Goal: Information Seeking & Learning: Learn about a topic

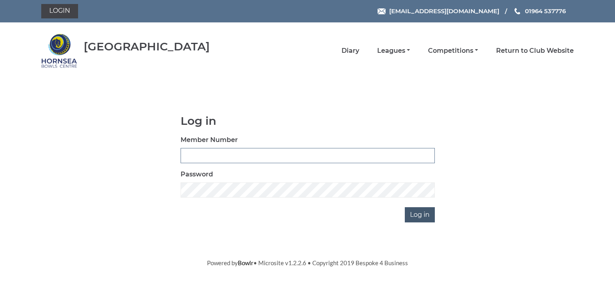
type input "0713"
click at [413, 210] on input "Log in" at bounding box center [420, 214] width 30 height 15
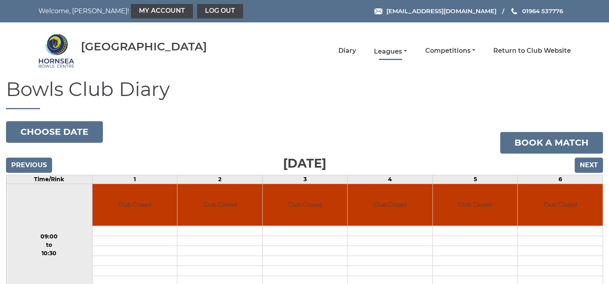
click at [385, 48] on link "Leagues" at bounding box center [390, 51] width 33 height 9
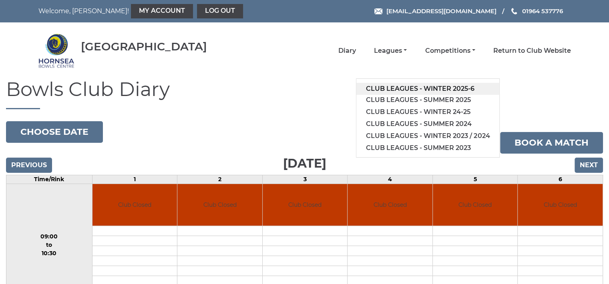
click at [398, 84] on link "Club leagues - Winter 2025-6" at bounding box center [427, 89] width 143 height 12
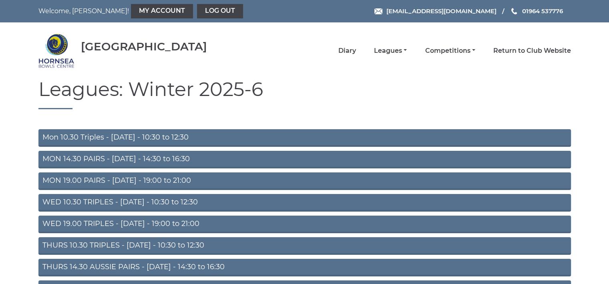
click at [186, 137] on link "Mon 10.30 Triples - Monday - 10:30 to 12:30" at bounding box center [304, 138] width 532 height 18
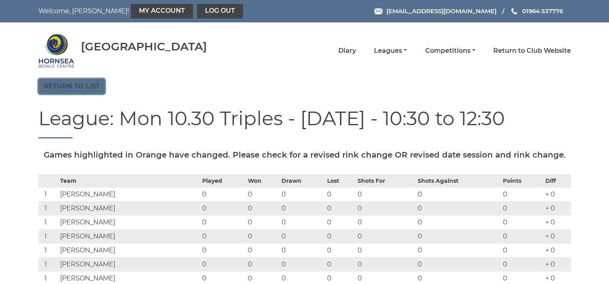
click at [78, 83] on link "Return to list" at bounding box center [71, 86] width 66 height 15
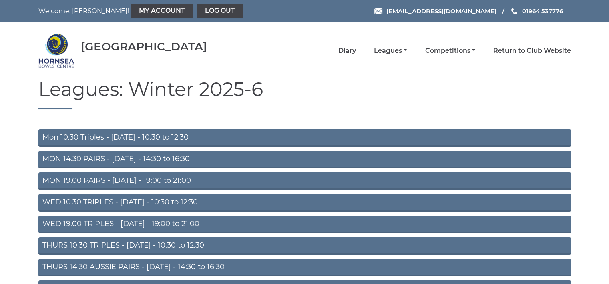
click at [121, 243] on link "THURS 10.30 TRIPLES - Thursday - 10:30 to 12:30" at bounding box center [304, 246] width 532 height 18
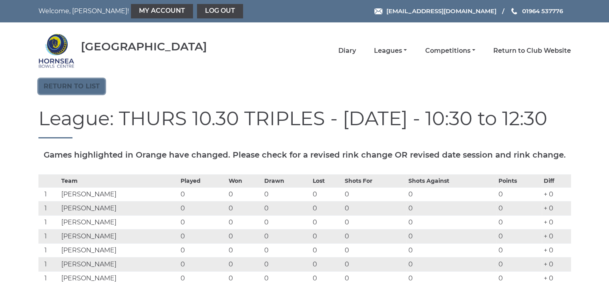
click at [85, 86] on link "Return to list" at bounding box center [71, 86] width 66 height 15
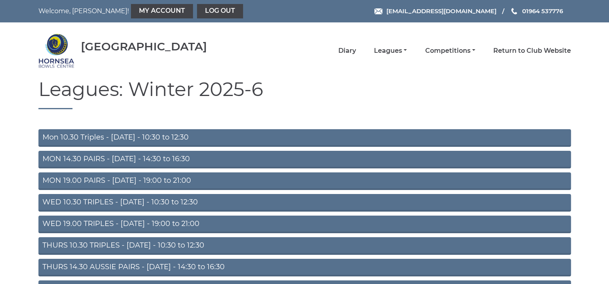
click at [145, 137] on link "Mon 10.30 Triples - [DATE] - 10:30 to 12:30" at bounding box center [304, 138] width 532 height 18
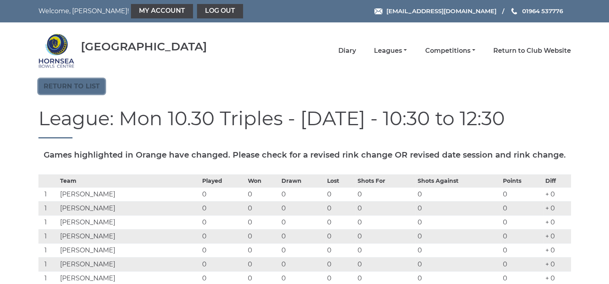
click at [90, 84] on link "Return to list" at bounding box center [71, 86] width 66 height 15
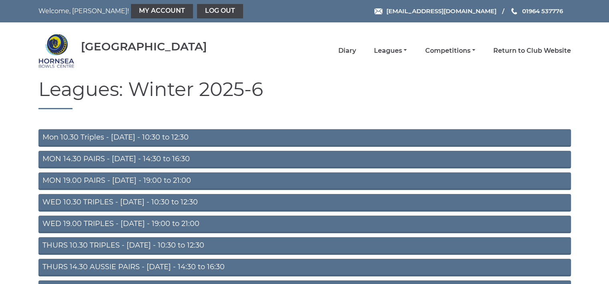
click at [136, 244] on link "THURS 10.30 TRIPLES - [DATE] - 10:30 to 12:30" at bounding box center [304, 246] width 532 height 18
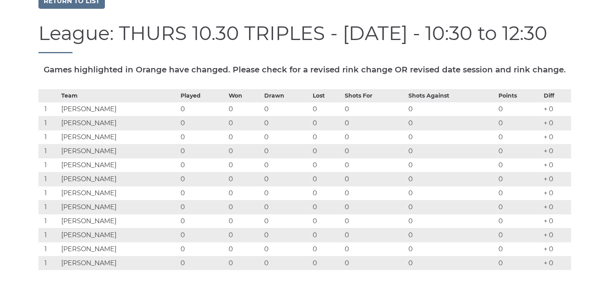
scroll to position [53, 0]
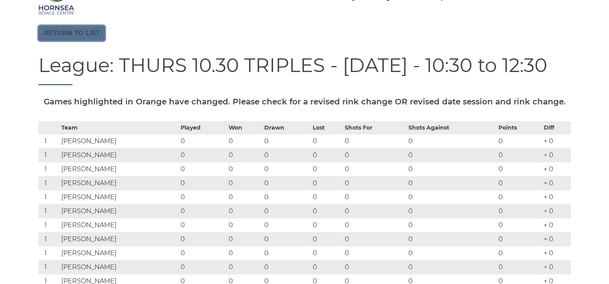
click at [81, 33] on link "Return to list" at bounding box center [71, 33] width 66 height 15
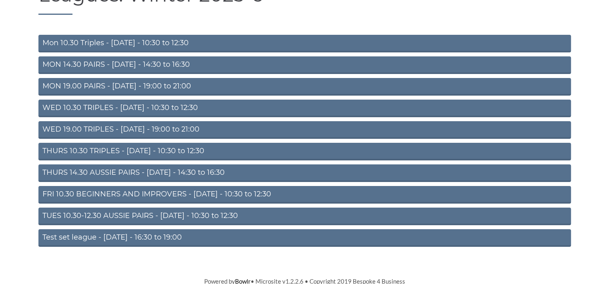
scroll to position [96, 0]
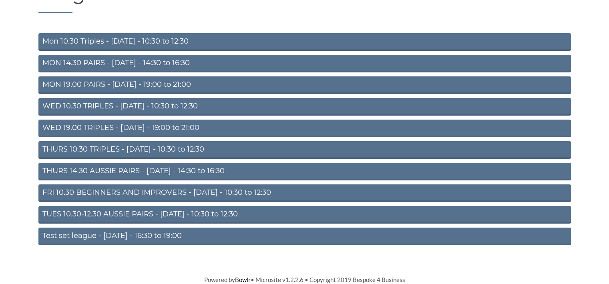
click at [141, 211] on link "TUES 10.30-12.30 AUSSIE PAIRS - [DATE] - 10:30 to 12:30" at bounding box center [304, 215] width 532 height 18
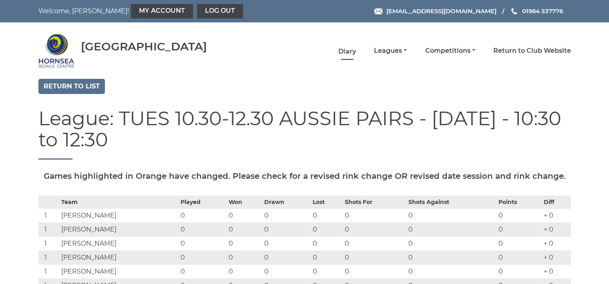
click at [349, 50] on link "Diary" at bounding box center [347, 51] width 18 height 9
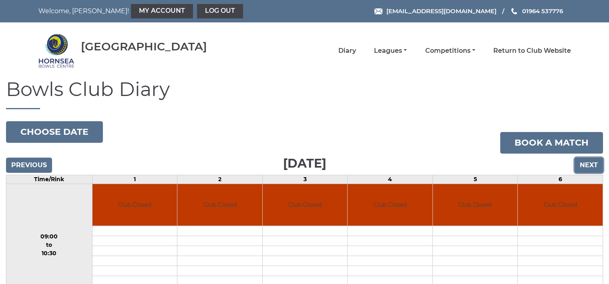
click at [591, 162] on input "Next" at bounding box center [589, 165] width 28 height 15
click at [592, 166] on input "Next" at bounding box center [589, 165] width 28 height 15
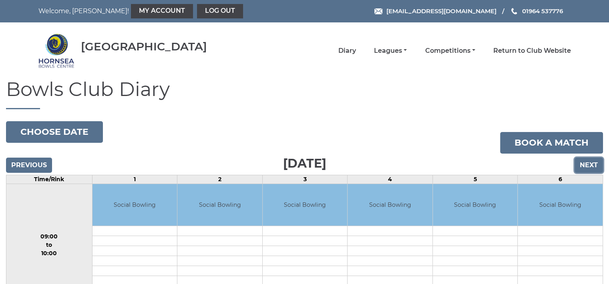
click at [592, 163] on input "Next" at bounding box center [589, 165] width 28 height 15
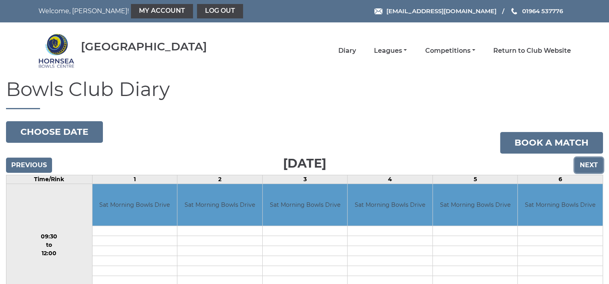
click at [588, 165] on input "Next" at bounding box center [589, 165] width 28 height 15
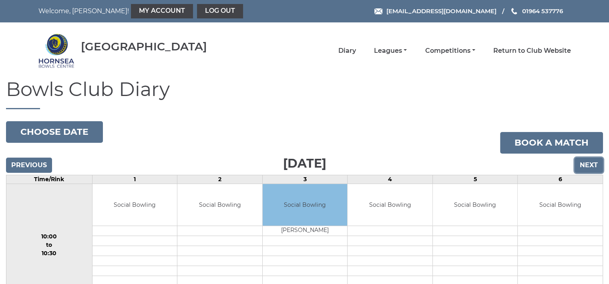
click at [588, 165] on input "Next" at bounding box center [589, 165] width 28 height 15
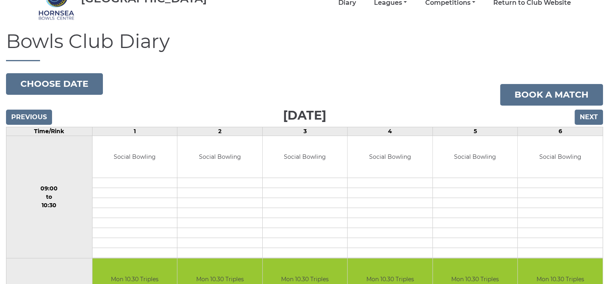
scroll to position [10, 0]
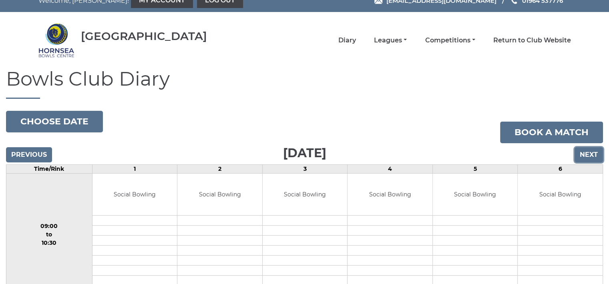
click at [589, 148] on input "Next" at bounding box center [589, 154] width 28 height 15
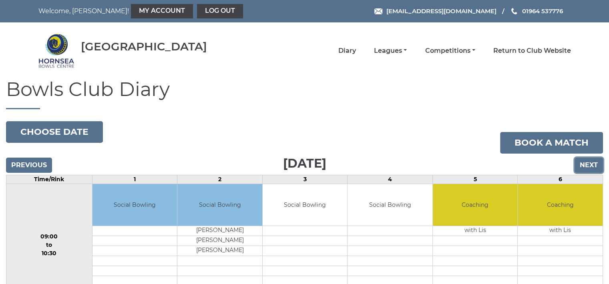
click at [589, 162] on input "Next" at bounding box center [589, 165] width 28 height 15
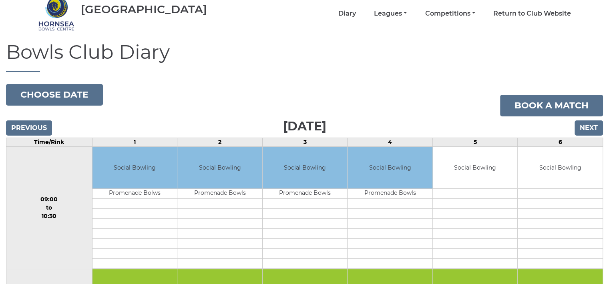
scroll to position [5, 0]
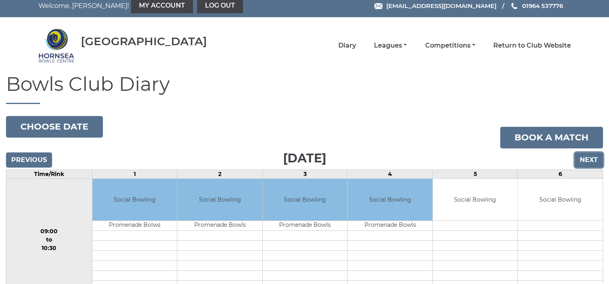
click at [588, 155] on input "Next" at bounding box center [589, 160] width 28 height 15
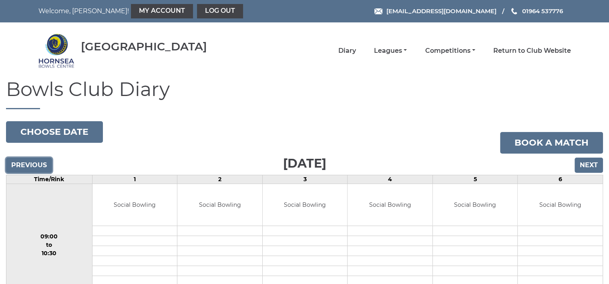
click at [30, 164] on input "Previous" at bounding box center [29, 165] width 46 height 15
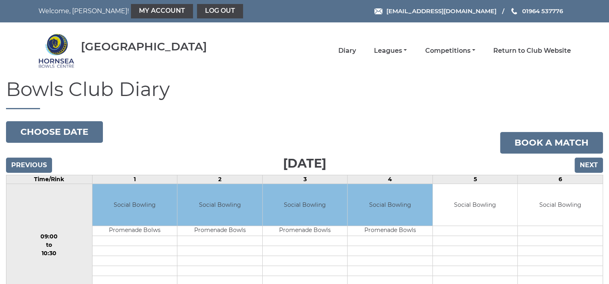
click at [30, 164] on input "Previous" at bounding box center [29, 165] width 46 height 15
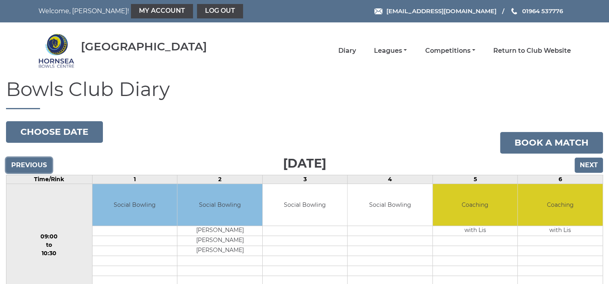
click at [38, 162] on input "Previous" at bounding box center [29, 165] width 46 height 15
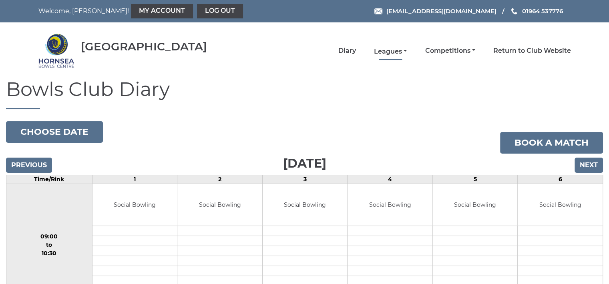
click at [386, 49] on link "Leagues" at bounding box center [390, 51] width 33 height 9
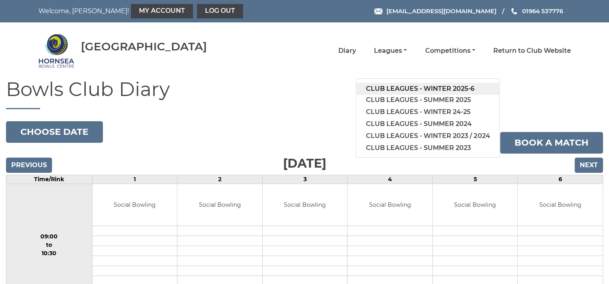
click at [407, 85] on link "Club leagues - Winter 2025-6" at bounding box center [427, 89] width 143 height 12
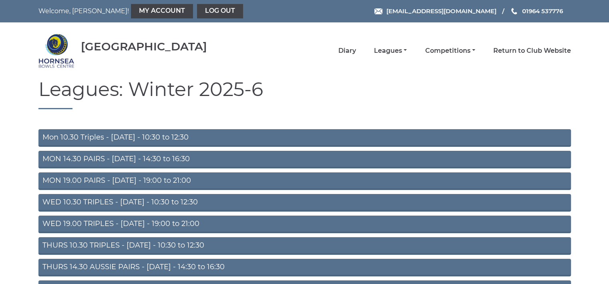
click at [169, 137] on link "Mon 10.30 Triples - [DATE] - 10:30 to 12:30" at bounding box center [304, 138] width 532 height 18
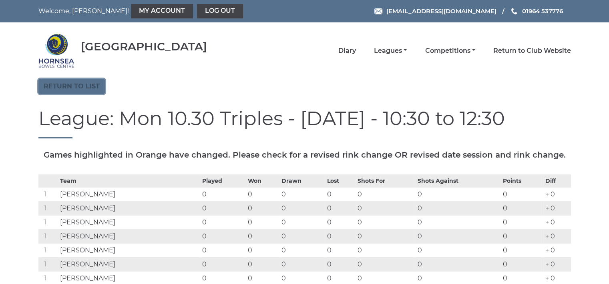
click at [93, 82] on link "Return to list" at bounding box center [71, 86] width 66 height 15
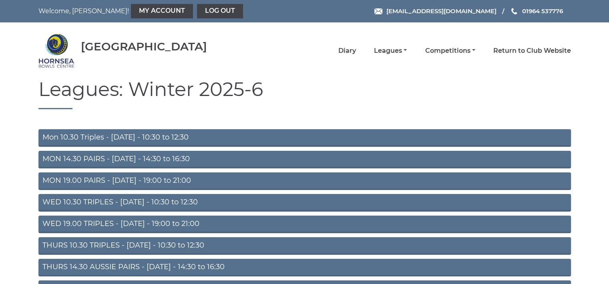
click at [137, 244] on link "THURS 10.30 TRIPLES - [DATE] - 10:30 to 12:30" at bounding box center [304, 246] width 532 height 18
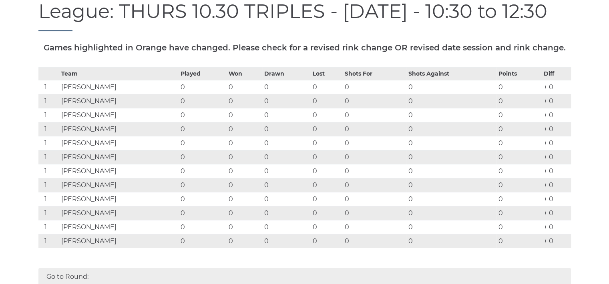
scroll to position [24, 0]
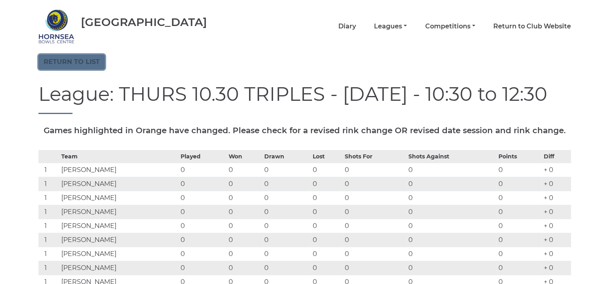
click at [93, 62] on link "Return to list" at bounding box center [71, 61] width 66 height 15
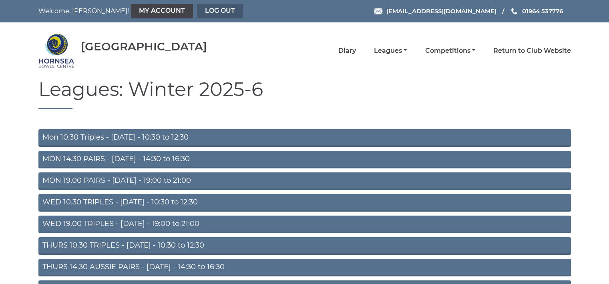
click at [197, 12] on link "Log out" at bounding box center [220, 11] width 46 height 14
